Goal: Task Accomplishment & Management: Use online tool/utility

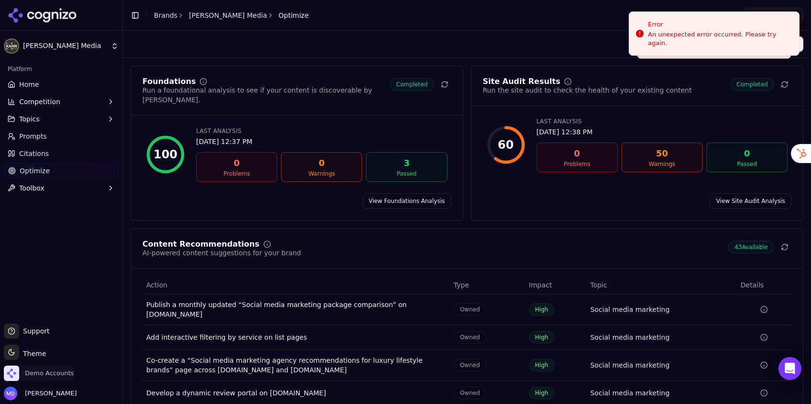
click at [59, 371] on span "Demo Accounts" at bounding box center [49, 373] width 49 height 9
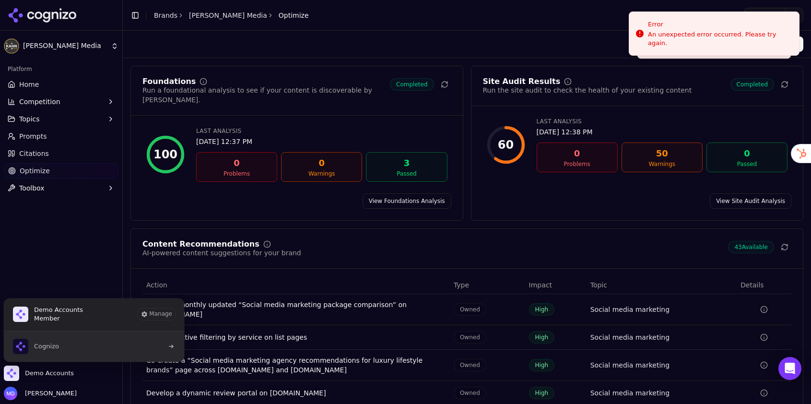
click at [67, 345] on button "Cognizo" at bounding box center [93, 346] width 181 height 31
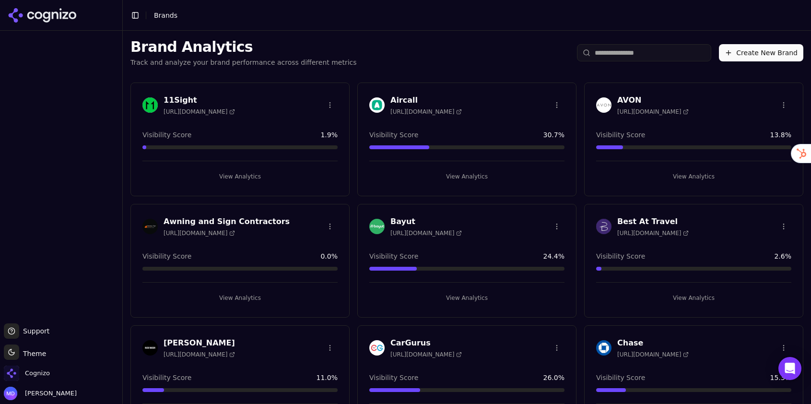
click at [626, 53] on input "search" at bounding box center [644, 52] width 134 height 17
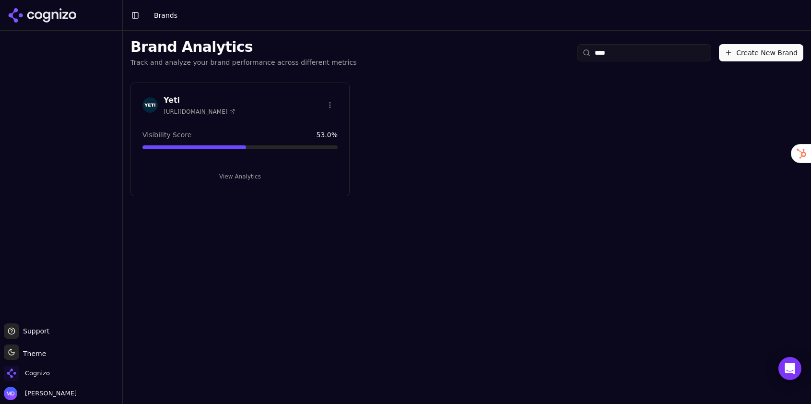
type input "****"
click at [243, 177] on button "View Analytics" at bounding box center [239, 176] width 195 height 15
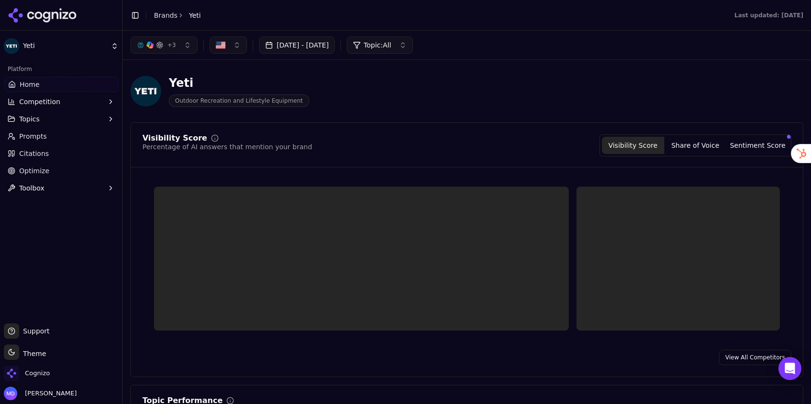
click at [58, 175] on link "Optimize" at bounding box center [61, 170] width 115 height 15
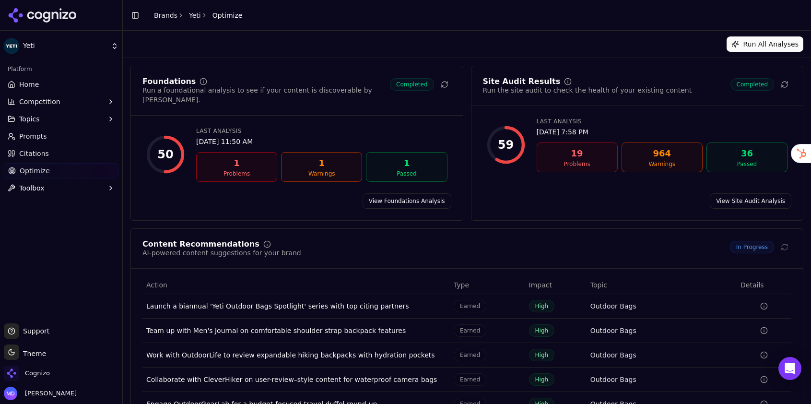
scroll to position [47, 0]
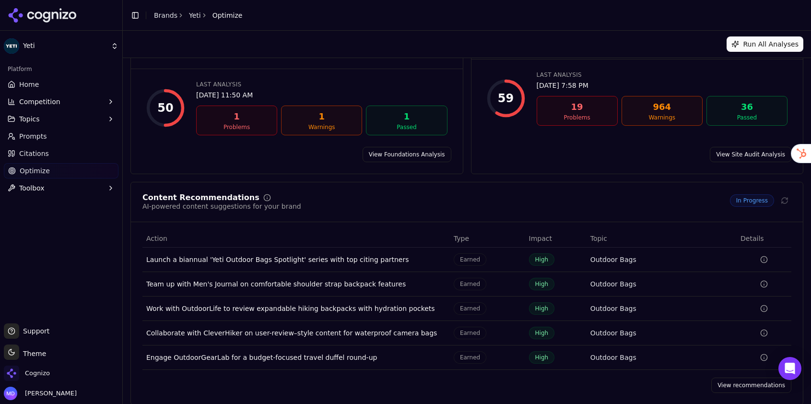
click at [721, 377] on link "View recommendations" at bounding box center [751, 384] width 80 height 15
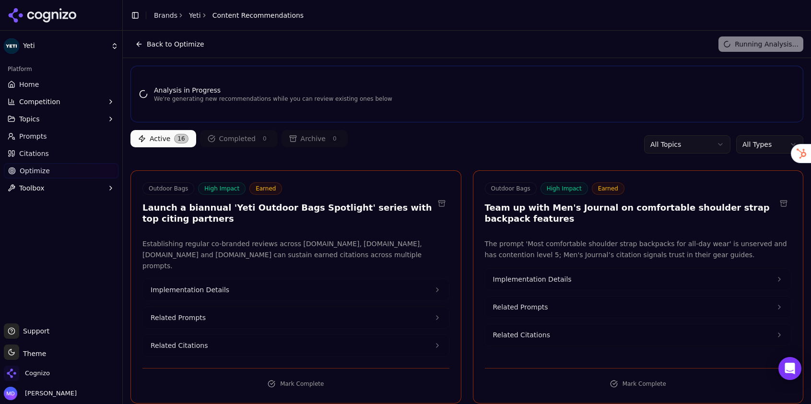
click at [747, 139] on html "Yeti Platform Home Competition Topics Prompts Citations Optimize Toolbox Suppor…" at bounding box center [405, 202] width 811 height 404
